Goal: Task Accomplishment & Management: Use online tool/utility

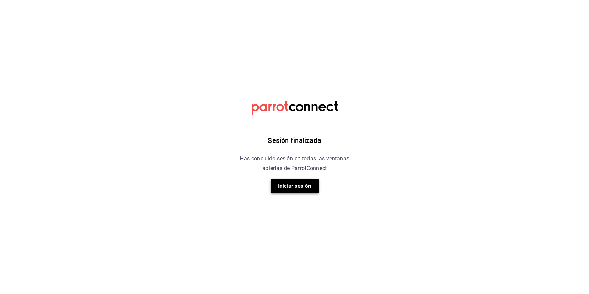
click at [290, 185] on button "Iniciar sesión" at bounding box center [294, 186] width 48 height 14
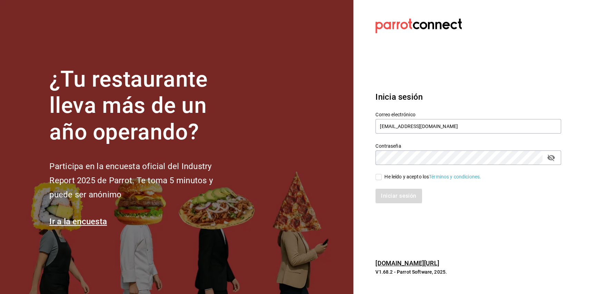
click at [385, 177] on div "He leído y acepto los Términos y condiciones." at bounding box center [432, 176] width 97 height 7
click at [382, 177] on input "He leído y acepto los Términos y condiciones." at bounding box center [378, 177] width 6 height 6
checkbox input "true"
click at [391, 200] on button "Iniciar sesión" at bounding box center [398, 196] width 47 height 14
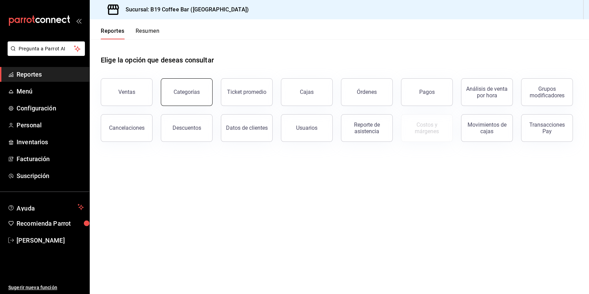
click at [161, 93] on div "Categorías" at bounding box center [182, 88] width 60 height 36
click at [152, 90] on div "Ventas" at bounding box center [122, 88] width 60 height 36
click at [120, 102] on button "Ventas" at bounding box center [127, 92] width 52 height 28
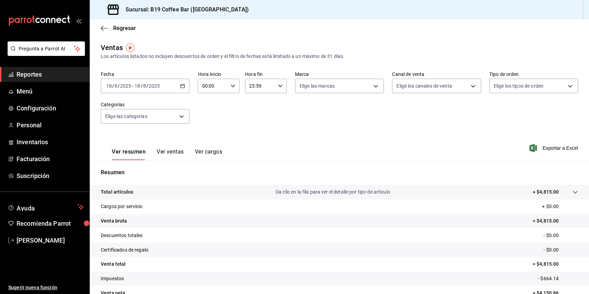
click at [22, 76] on span "Reportes" at bounding box center [50, 74] width 67 height 9
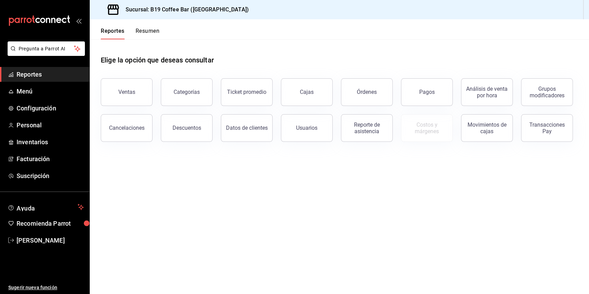
click at [350, 38] on header "Reportes Resumen" at bounding box center [339, 29] width 499 height 20
click at [70, 68] on link "Reportes" at bounding box center [44, 74] width 89 height 15
click at [411, 30] on header "Reportes Resumen" at bounding box center [339, 29] width 499 height 20
drag, startPoint x: 368, startPoint y: 277, endPoint x: 339, endPoint y: 267, distance: 30.3
click at [368, 277] on main "Elige la opción que deseas consultar Ventas Categorías Ticket promedio Cajas Ór…" at bounding box center [339, 166] width 499 height 255
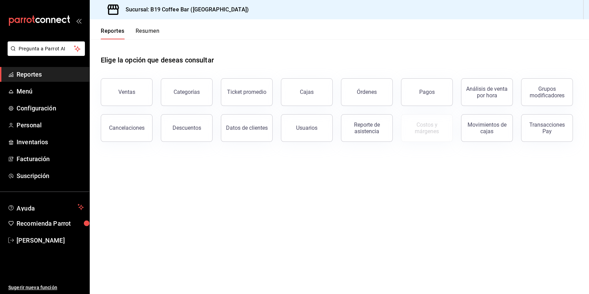
click at [343, 238] on main "Elige la opción que deseas consultar Ventas Categorías Ticket promedio Cajas Ór…" at bounding box center [339, 166] width 499 height 255
click at [295, 256] on main "Elige la opción que deseas consultar Ventas Categorías Ticket promedio Cajas Ór…" at bounding box center [339, 166] width 499 height 255
